Goal: Transaction & Acquisition: Purchase product/service

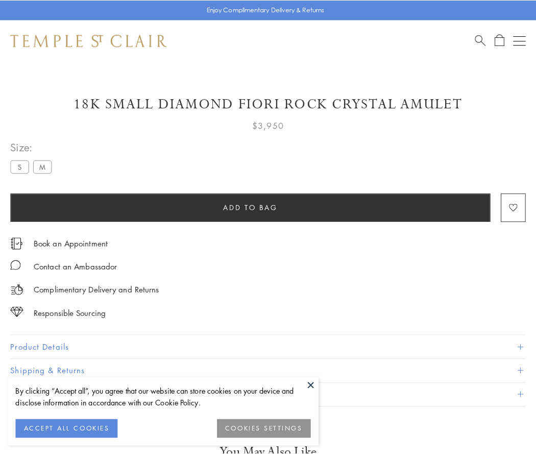
scroll to position [17, 0]
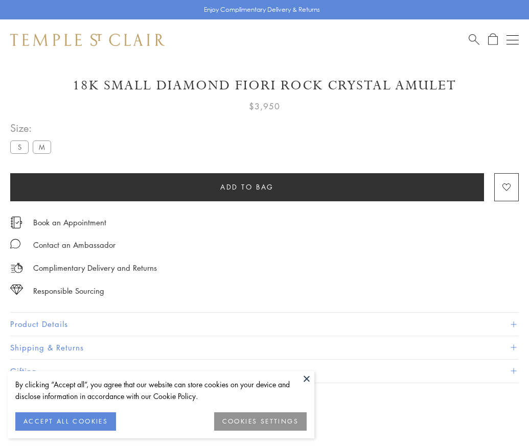
click at [247, 186] on span "Add to bag" at bounding box center [247, 186] width 54 height 11
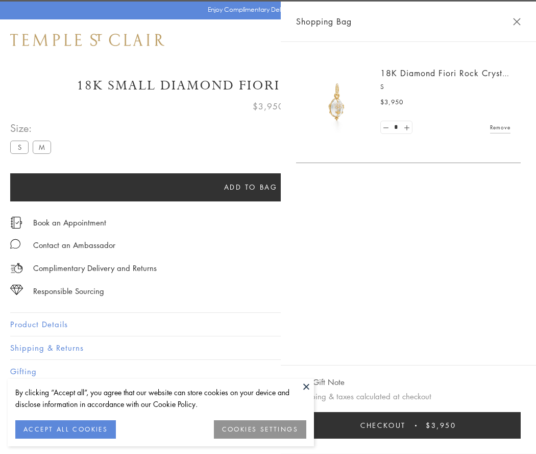
click at [415, 425] on button "Checkout $3,950" at bounding box center [408, 425] width 225 height 27
